Goal: Information Seeking & Learning: Understand process/instructions

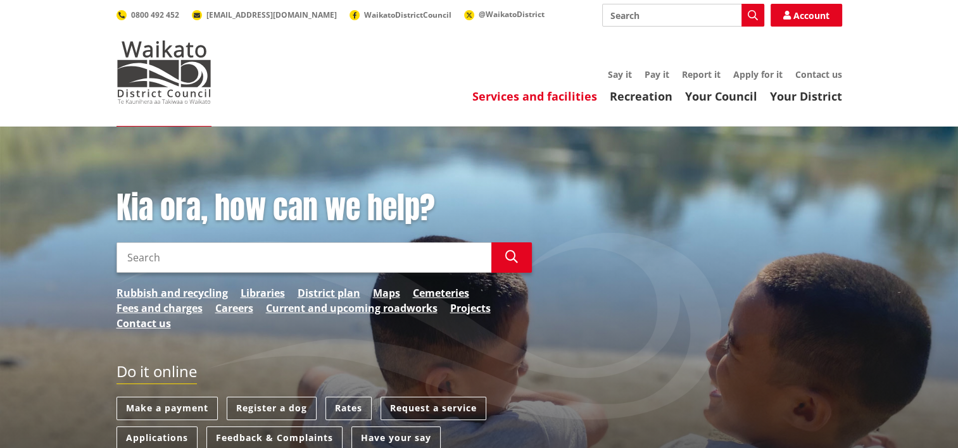
click at [538, 96] on link "Services and facilities" at bounding box center [535, 96] width 125 height 15
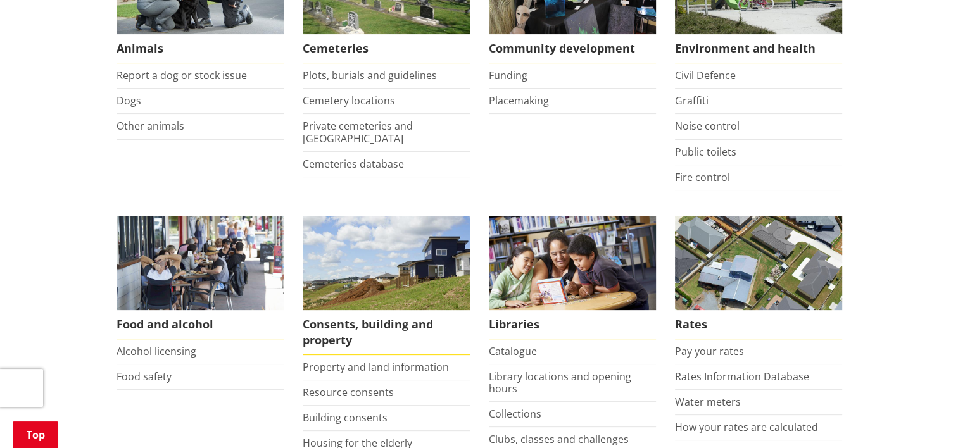
scroll to position [317, 0]
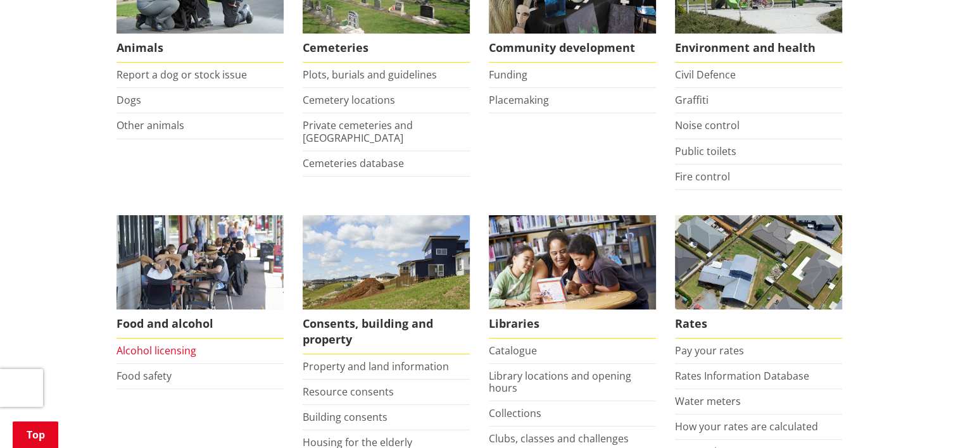
click at [148, 355] on link "Alcohol licensing" at bounding box center [157, 351] width 80 height 14
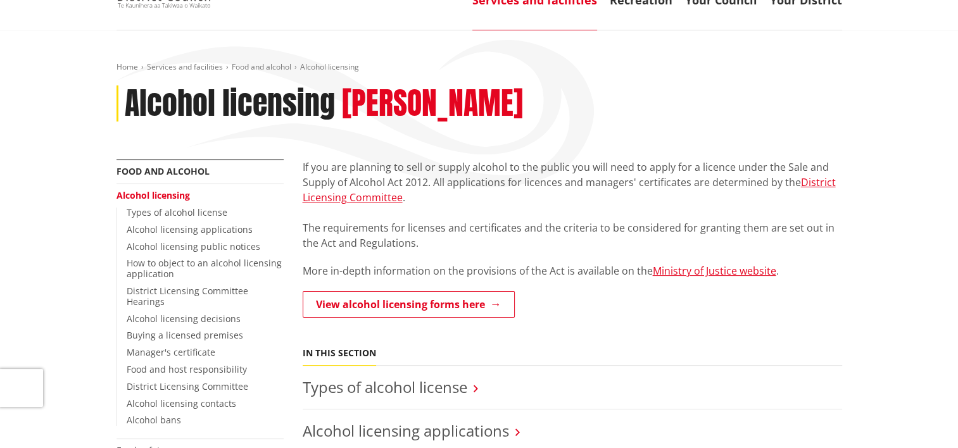
scroll to position [190, 0]
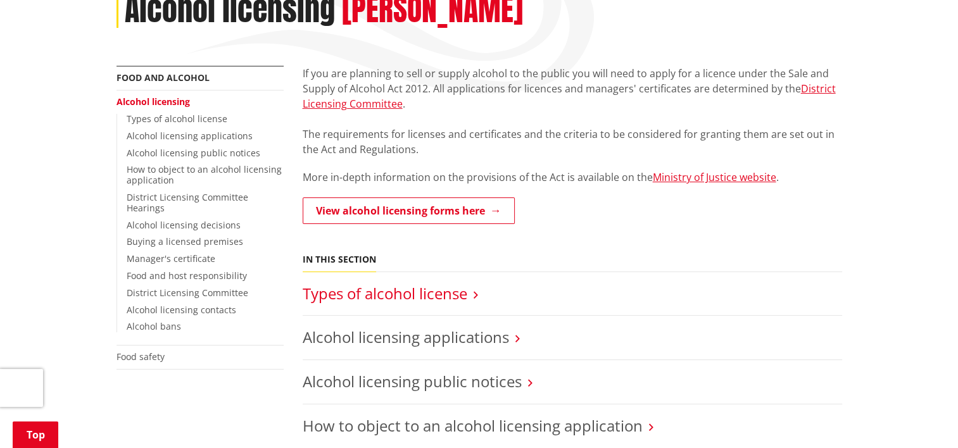
click at [451, 293] on link "Types of alcohol license" at bounding box center [385, 293] width 165 height 21
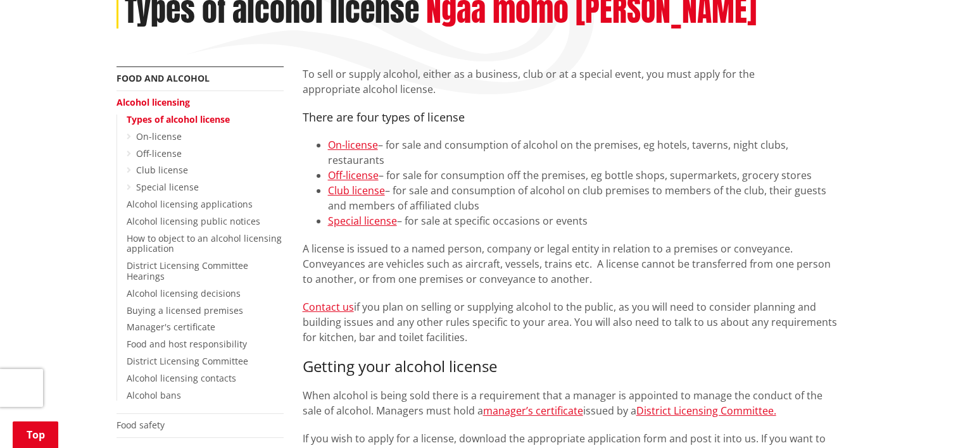
scroll to position [190, 0]
click at [343, 213] on link "Special license" at bounding box center [362, 220] width 69 height 14
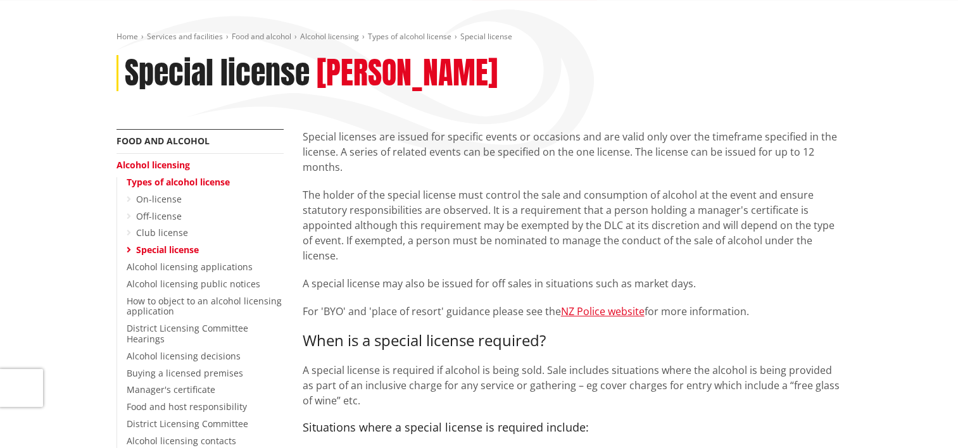
scroll to position [190, 0]
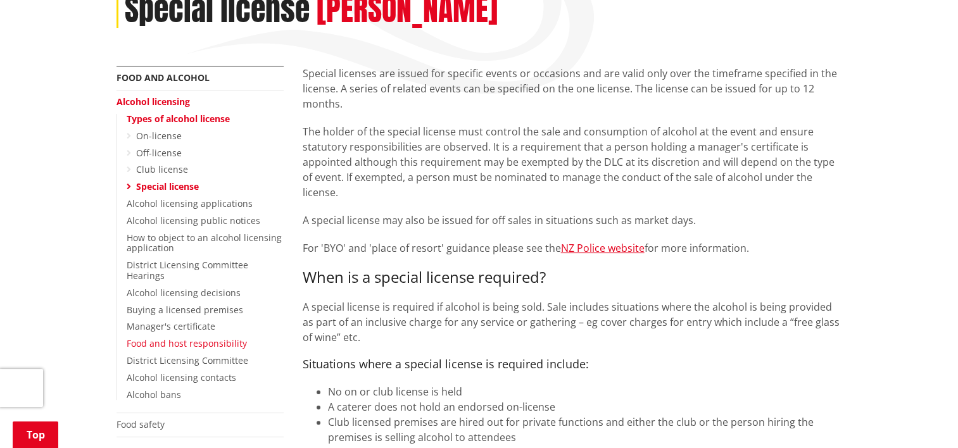
click at [180, 338] on link "Food and host responsibility" at bounding box center [187, 344] width 120 height 12
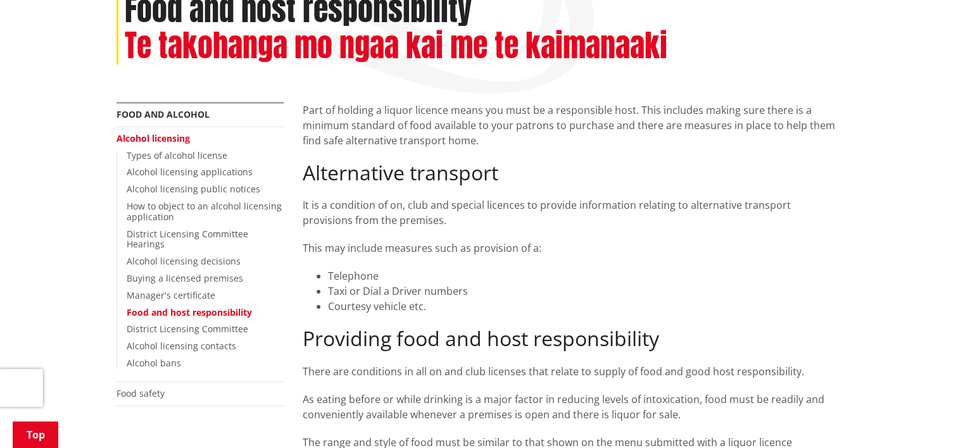
scroll to position [190, 0]
